Goal: Information Seeking & Learning: Learn about a topic

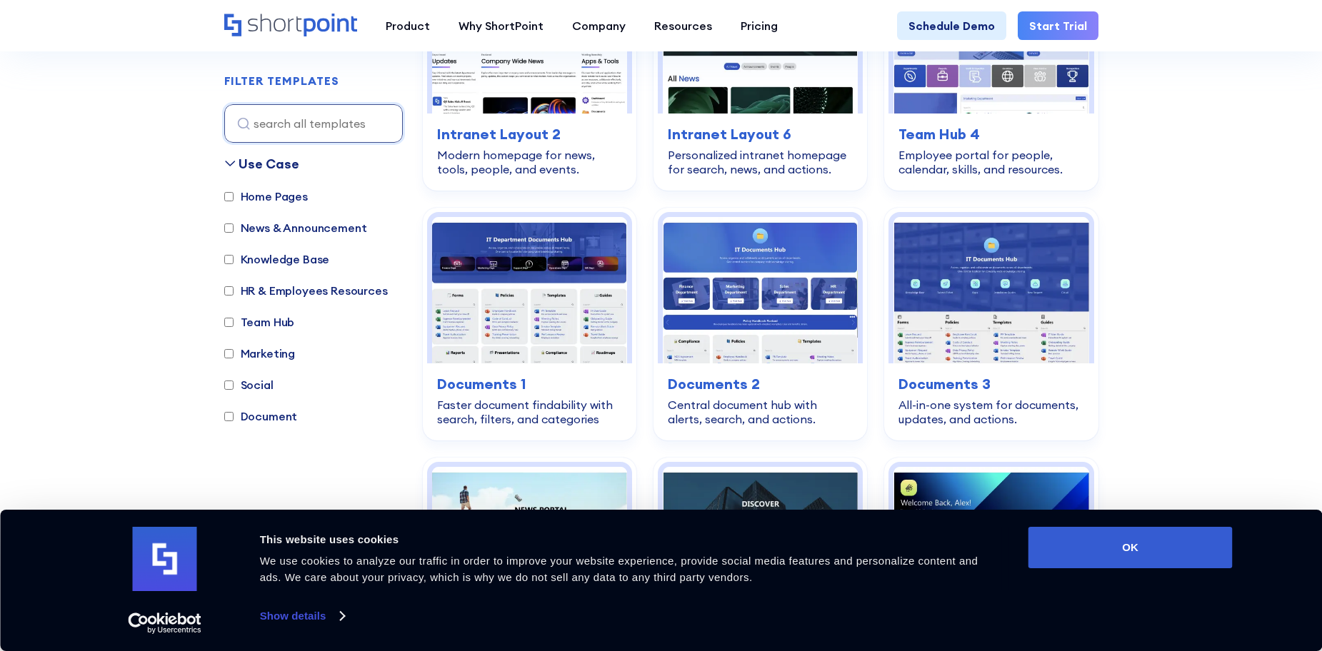
scroll to position [643, 0]
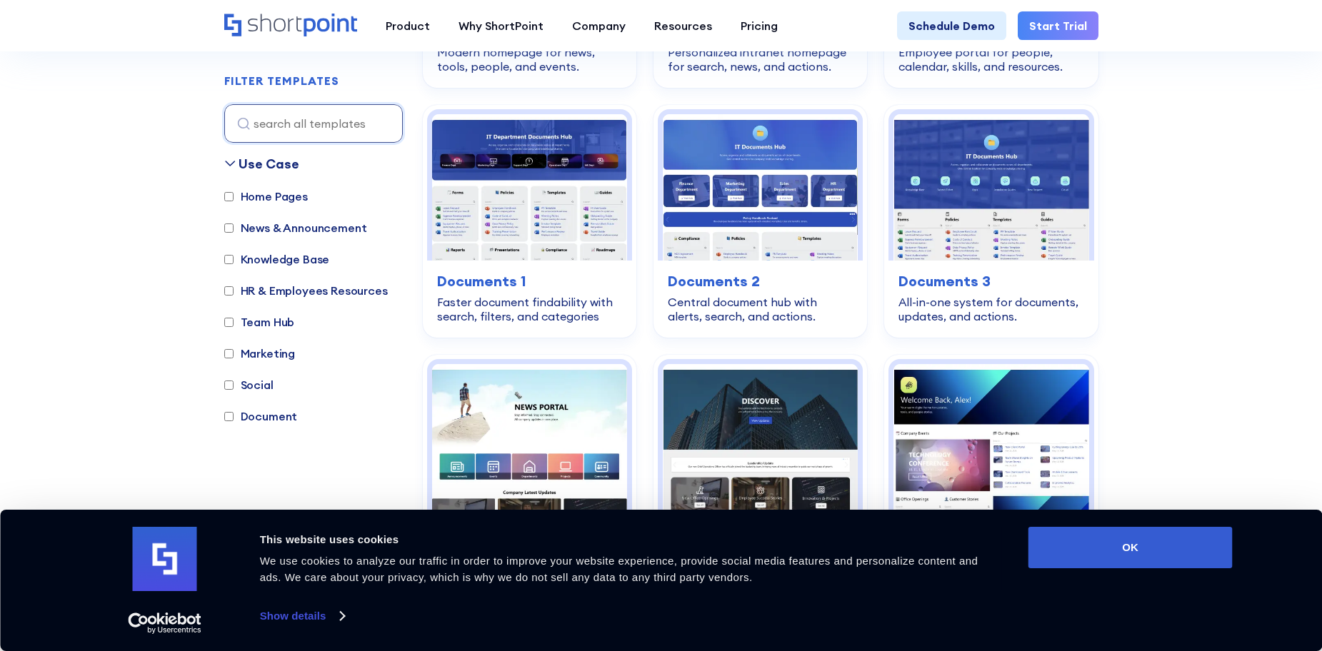
click at [233, 418] on label "Document" at bounding box center [261, 416] width 74 height 17
click at [233, 418] on input "Document" at bounding box center [228, 416] width 9 height 9
checkbox input "true"
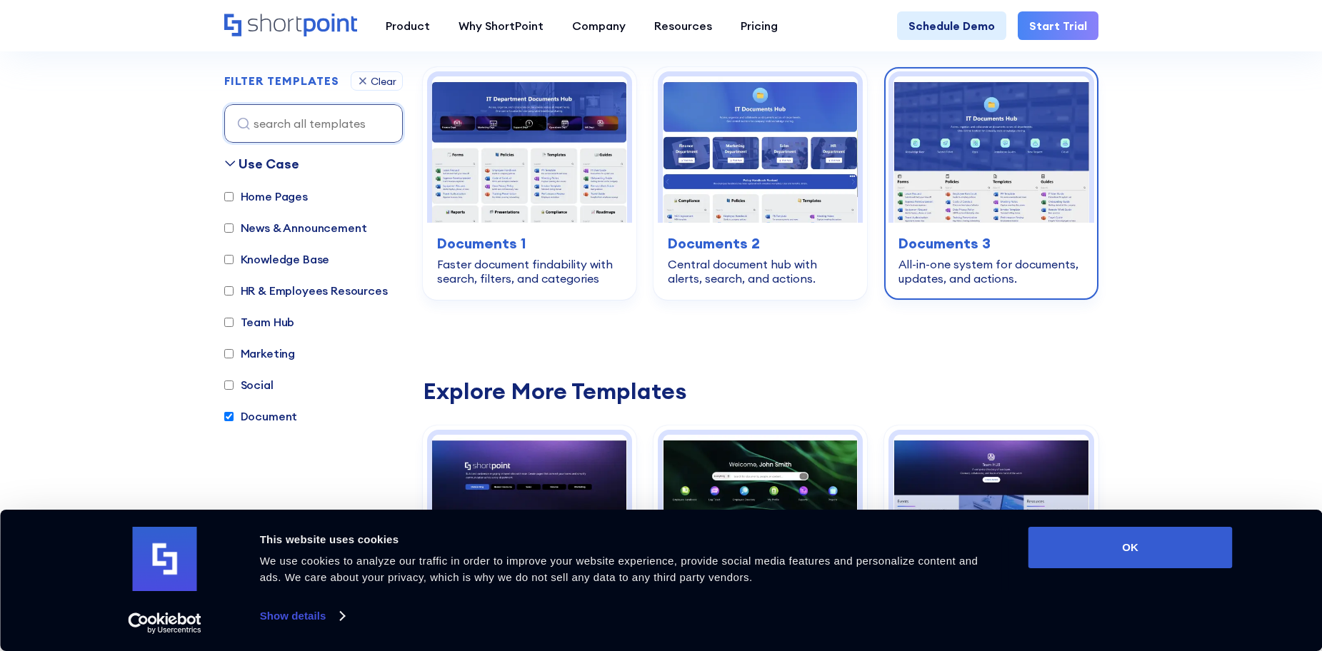
scroll to position [426, 0]
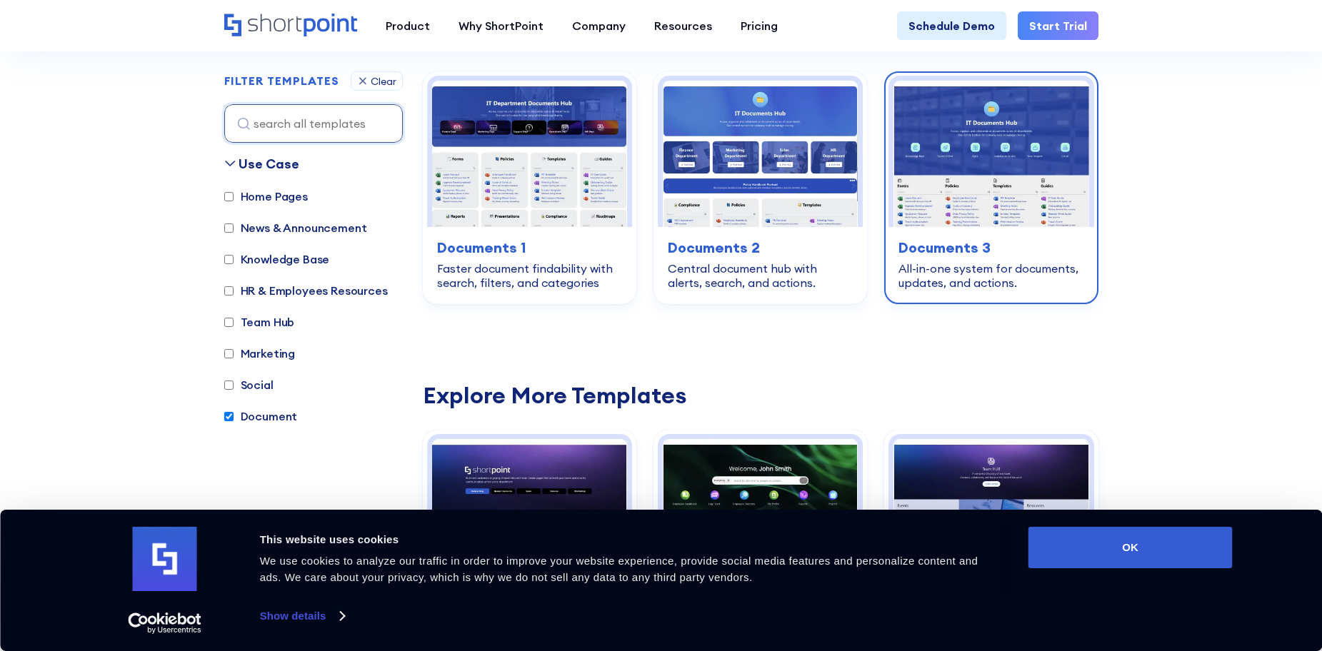
click at [1029, 169] on img at bounding box center [990, 154] width 195 height 146
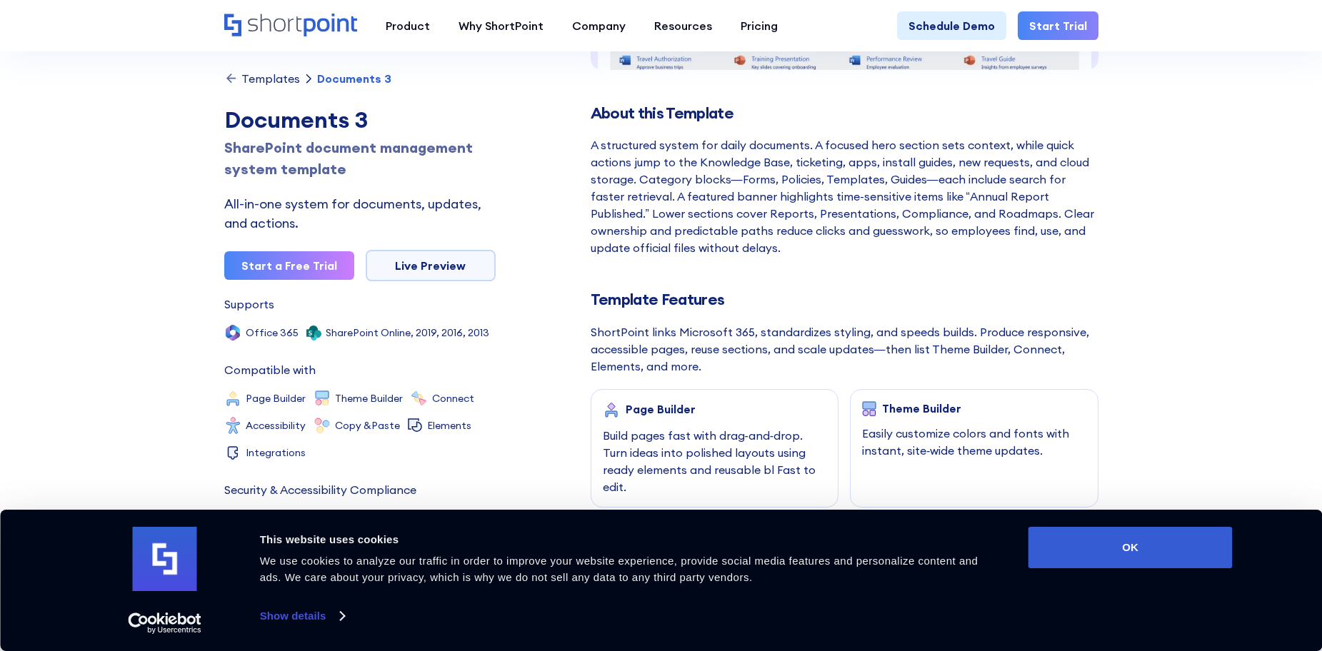
scroll to position [428, 0]
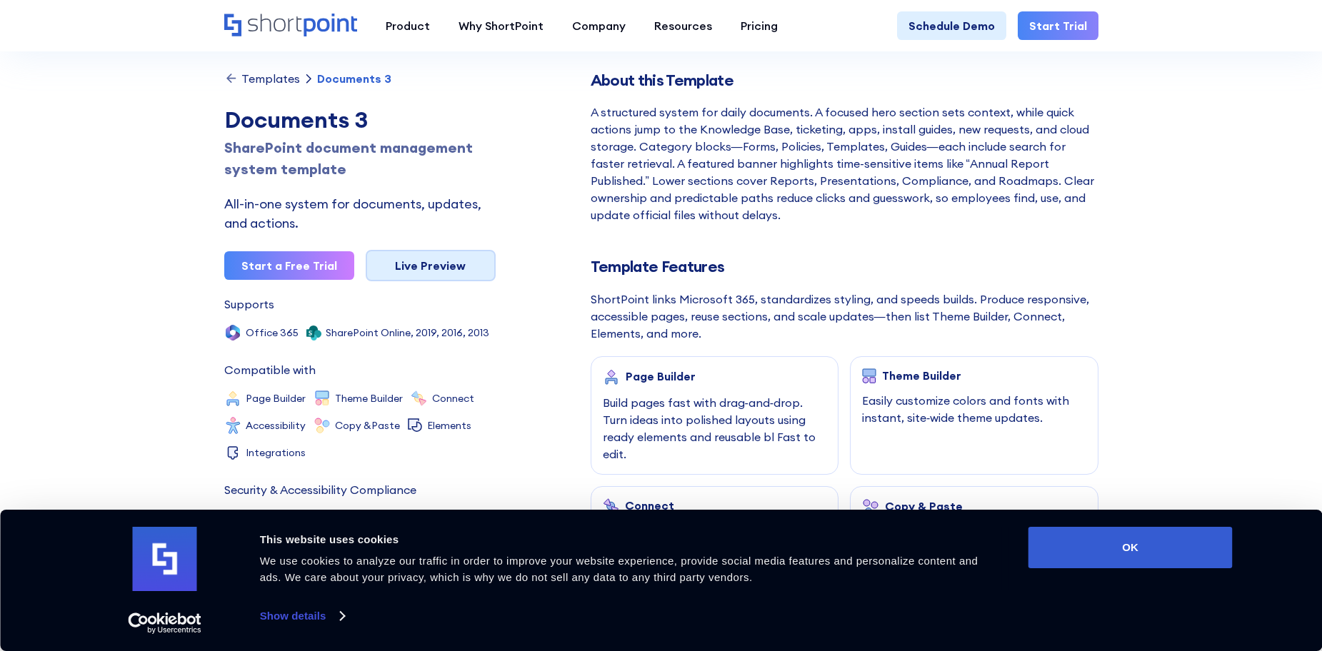
click at [476, 258] on link "Live Preview" at bounding box center [431, 265] width 130 height 31
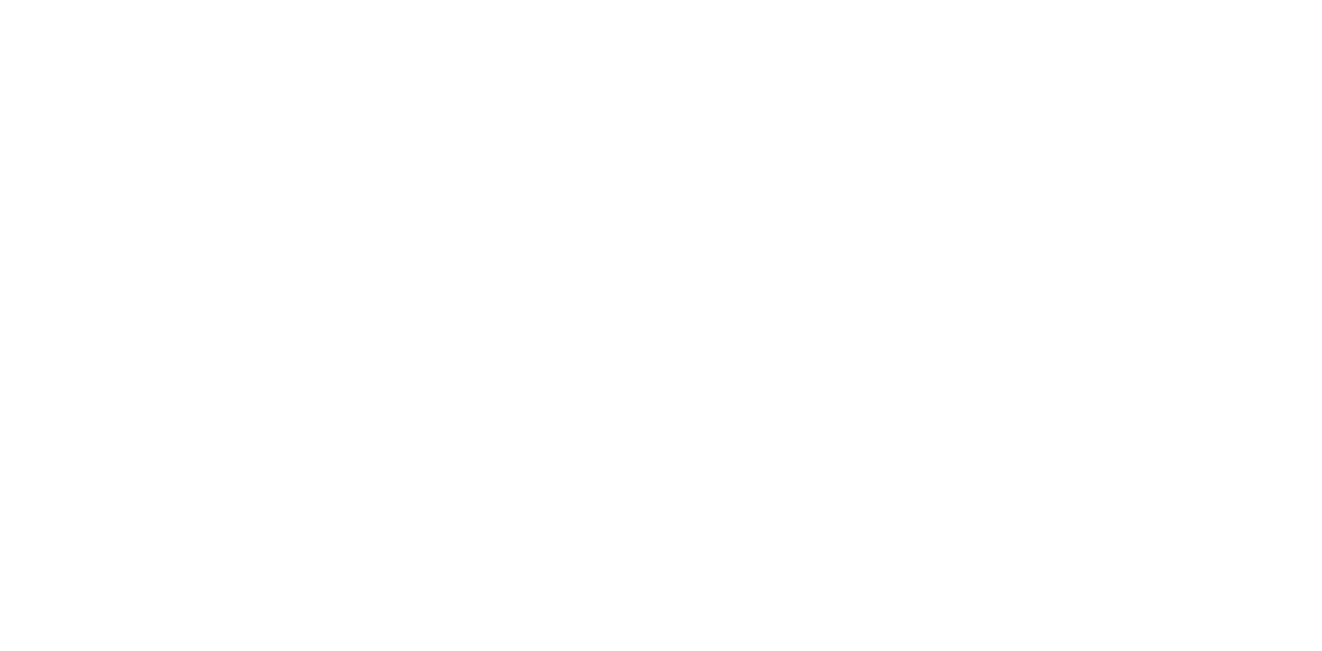
scroll to position [426, 0]
